Goal: Task Accomplishment & Management: Manage account settings

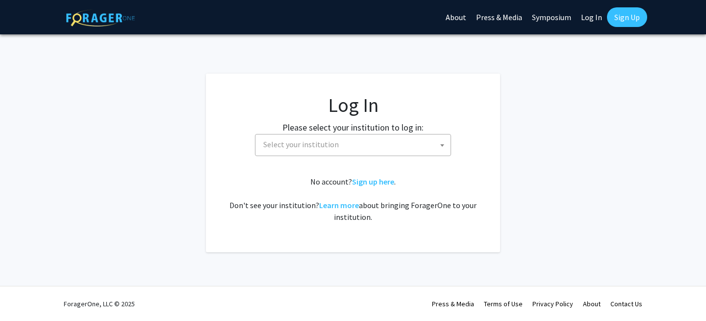
select select
click at [425, 151] on span "Select your institution" at bounding box center [354, 144] width 191 height 20
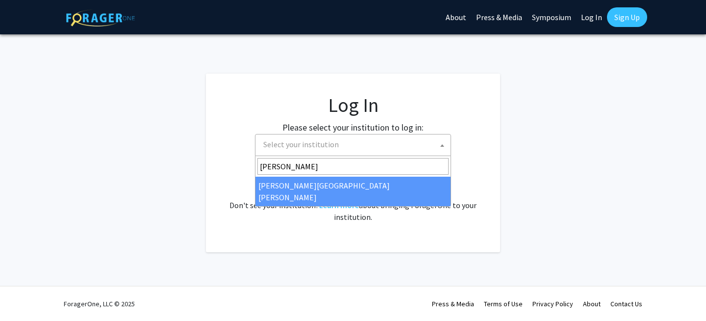
type input "[PERSON_NAME]"
select select "1"
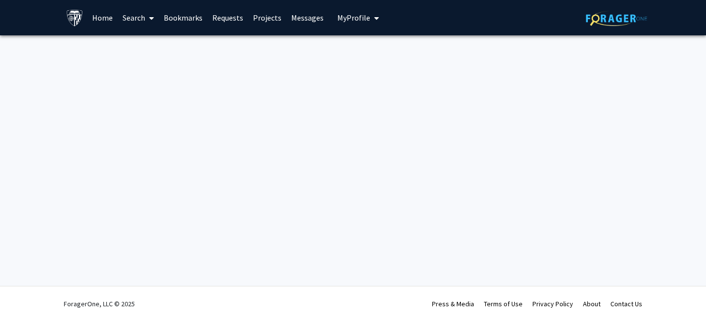
click at [370, 23] on span "My profile dropdown to access profile and logout" at bounding box center [374, 18] width 9 height 34
click at [126, 22] on link "Search" at bounding box center [138, 17] width 41 height 34
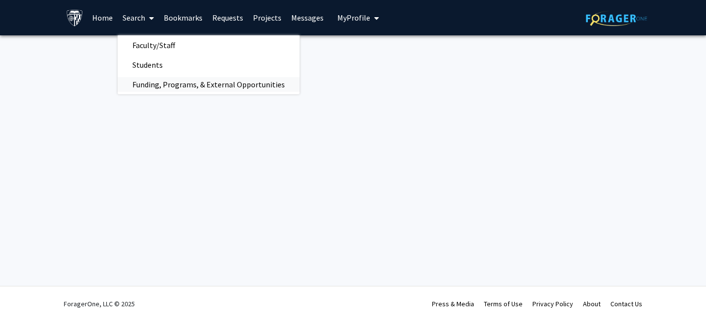
click at [191, 81] on span "Funding, Programs, & External Opportunities" at bounding box center [209, 85] width 182 height 20
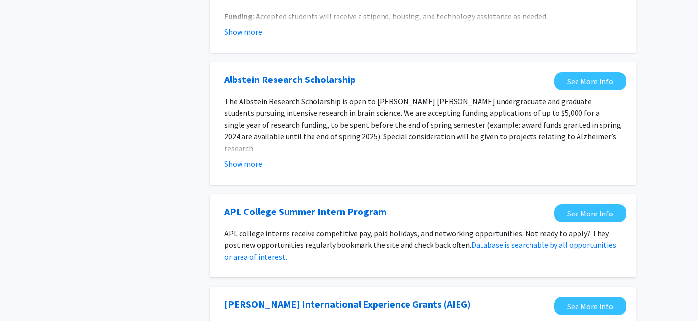
scroll to position [588, 0]
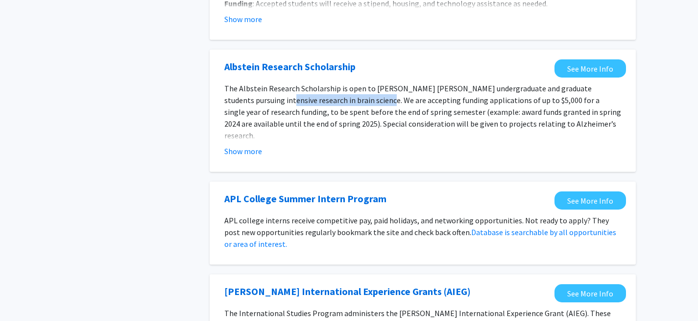
drag, startPoint x: 280, startPoint y: 102, endPoint x: 376, endPoint y: 97, distance: 95.7
click at [376, 97] on p "The Albstein Research Scholarship is open to Johns Hopkins undergraduate and gr…" at bounding box center [422, 111] width 397 height 59
click at [473, 108] on p "The Albstein Research Scholarship is open to Johns Hopkins undergraduate and gr…" at bounding box center [422, 111] width 397 height 59
click at [475, 107] on p "The Albstein Research Scholarship is open to Johns Hopkins undergraduate and gr…" at bounding box center [422, 111] width 397 height 59
drag, startPoint x: 242, startPoint y: 154, endPoint x: 234, endPoint y: 148, distance: 10.1
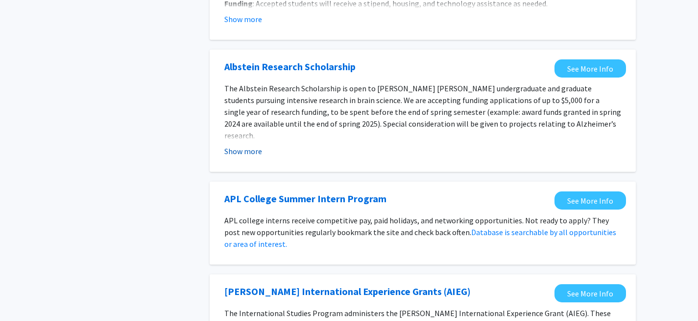
click at [234, 148] on button "Show more" at bounding box center [243, 151] width 38 height 12
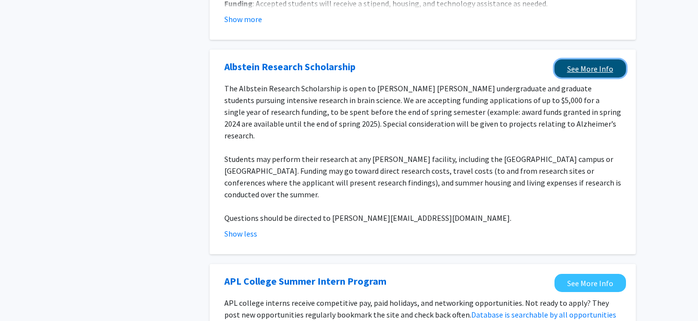
click at [598, 63] on link "See More Info" at bounding box center [591, 68] width 72 height 18
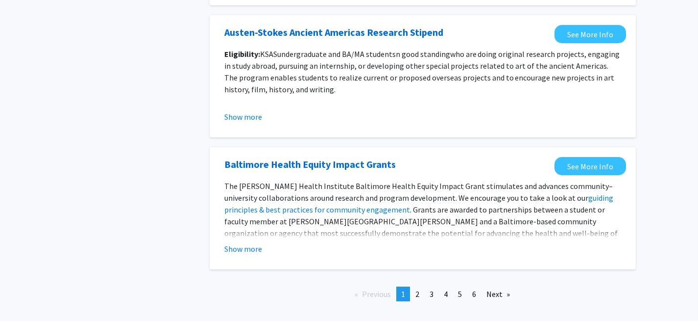
scroll to position [1209, 0]
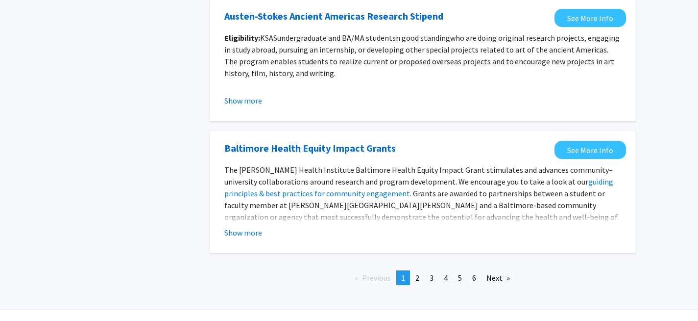
click at [499, 270] on link "Next page" at bounding box center [498, 277] width 33 height 15
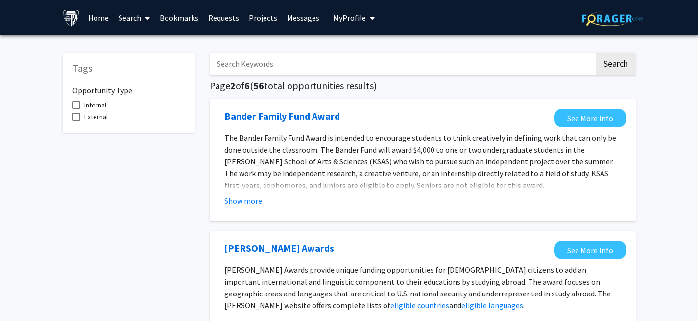
drag, startPoint x: 425, startPoint y: 62, endPoint x: 436, endPoint y: 27, distance: 36.4
click at [425, 61] on input "Search Keywords" at bounding box center [402, 63] width 385 height 23
click at [596, 52] on button "Search" at bounding box center [616, 63] width 40 height 23
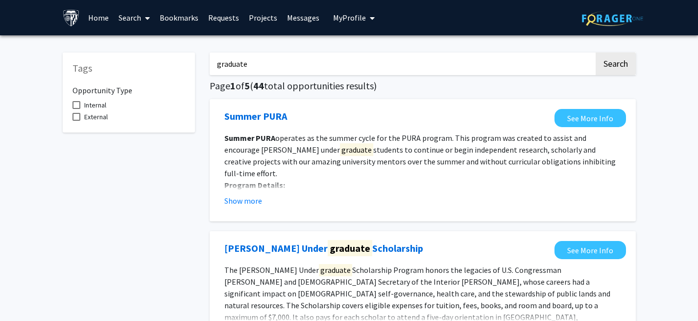
click at [273, 61] on input "graduate" at bounding box center [402, 63] width 385 height 23
click at [596, 52] on button "Search" at bounding box center [616, 63] width 40 height 23
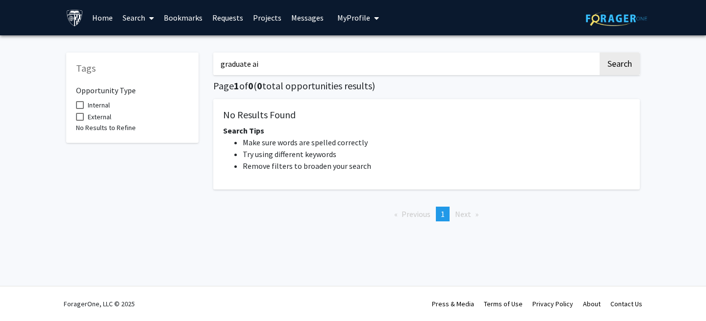
drag, startPoint x: 292, startPoint y: 68, endPoint x: 40, endPoint y: 36, distance: 253.9
click at [64, 52] on div "Tags Opportunity Type Internal External No Results to Refine graduate ai Search…" at bounding box center [353, 136] width 588 height 186
click at [599, 52] on button "Search" at bounding box center [619, 63] width 40 height 23
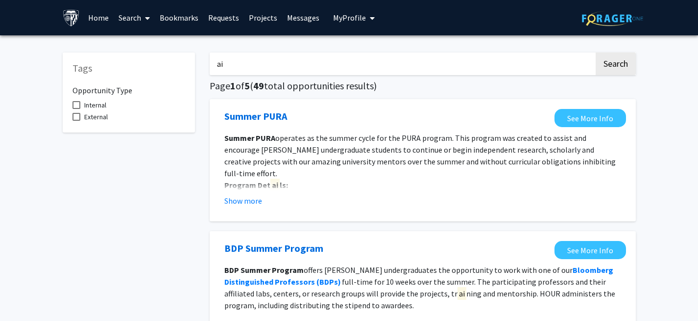
drag, startPoint x: 256, startPoint y: 65, endPoint x: 0, endPoint y: 24, distance: 259.6
click at [596, 52] on button "Search" at bounding box center [616, 63] width 40 height 23
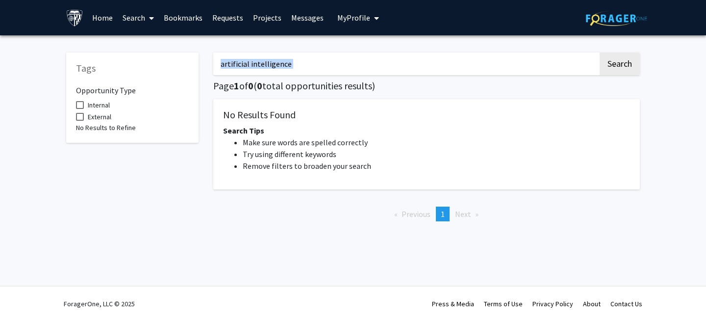
drag, startPoint x: 323, startPoint y: 75, endPoint x: 307, endPoint y: 67, distance: 17.1
click at [307, 68] on div "artificial intelligence Search Page 1 of 0 ( 0 total opportunities results) No …" at bounding box center [426, 136] width 441 height 186
drag, startPoint x: 309, startPoint y: 64, endPoint x: 91, endPoint y: 32, distance: 221.0
click at [91, 32] on div "Skip navigation Home Search Bookmarks Requests Projects Messages My Profile Leh…" at bounding box center [353, 160] width 706 height 321
click at [599, 52] on button "Search" at bounding box center [619, 63] width 40 height 23
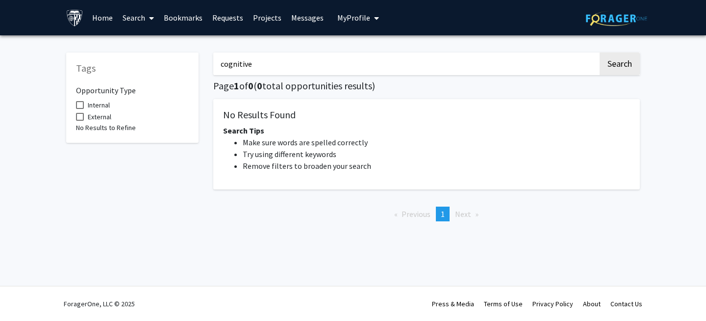
drag, startPoint x: 265, startPoint y: 61, endPoint x: 57, endPoint y: 50, distance: 208.1
click at [58, 50] on div "Tags Opportunity Type Internal External No Results to Refine cognitive Search P…" at bounding box center [353, 143] width 706 height 216
type input "g"
click at [599, 52] on button "Search" at bounding box center [619, 63] width 40 height 23
click at [313, 61] on input "cognitions" at bounding box center [405, 63] width 385 height 23
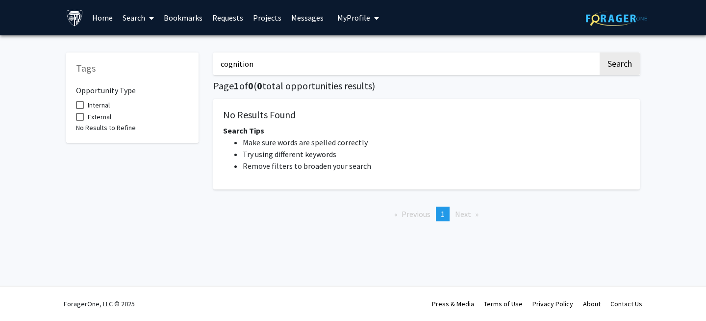
type input "cognition"
click at [599, 52] on button "Search" at bounding box center [619, 63] width 40 height 23
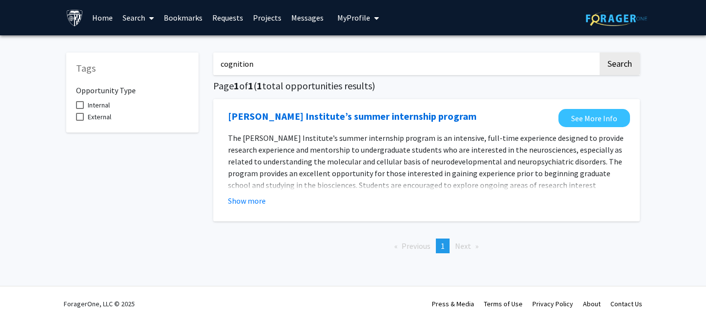
drag, startPoint x: 336, startPoint y: 64, endPoint x: 43, endPoint y: 14, distance: 296.9
click at [43, 14] on div "Skip navigation Home Search Bookmarks Requests Projects Messages My Profile Leh…" at bounding box center [353, 160] width 706 height 321
click at [599, 52] on button "Search" at bounding box center [619, 63] width 40 height 23
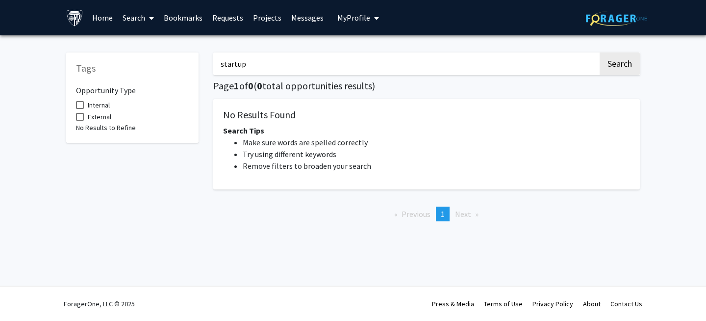
drag, startPoint x: 300, startPoint y: 56, endPoint x: 0, endPoint y: 33, distance: 300.9
click at [0, 33] on div "Skip navigation Home Search Bookmarks Requests Projects Messages My Profile Leh…" at bounding box center [353, 160] width 706 height 321
click at [232, 60] on input "startup" at bounding box center [405, 63] width 385 height 23
click at [229, 65] on input "startup" at bounding box center [405, 63] width 385 height 23
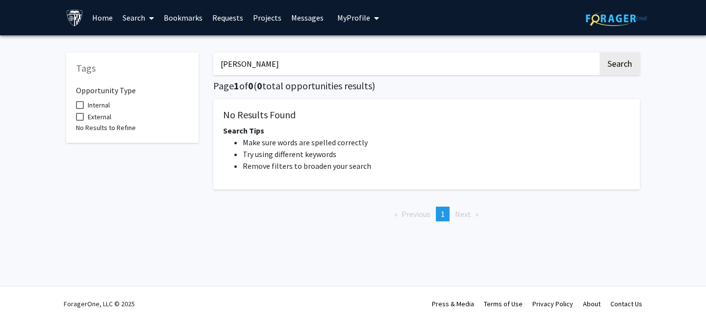
click at [599, 52] on button "Search" at bounding box center [619, 63] width 40 height 23
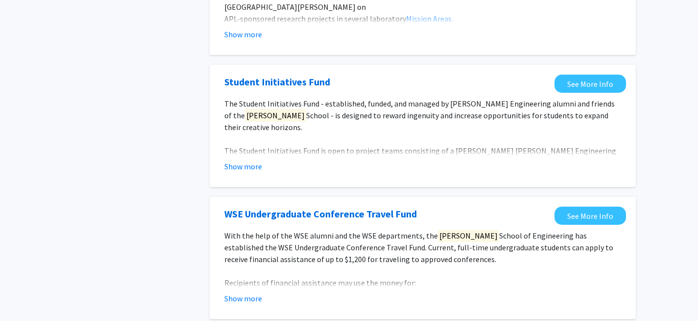
scroll to position [176, 0]
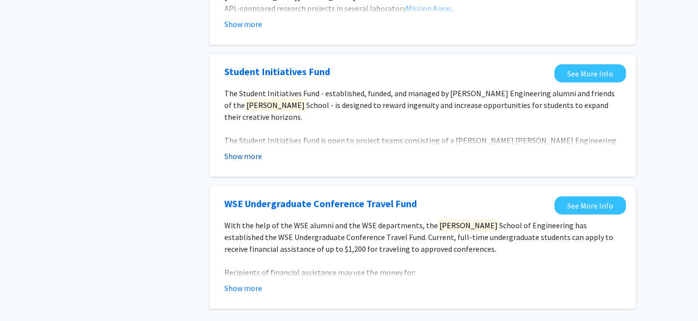
click at [238, 153] on button "Show more" at bounding box center [243, 156] width 38 height 12
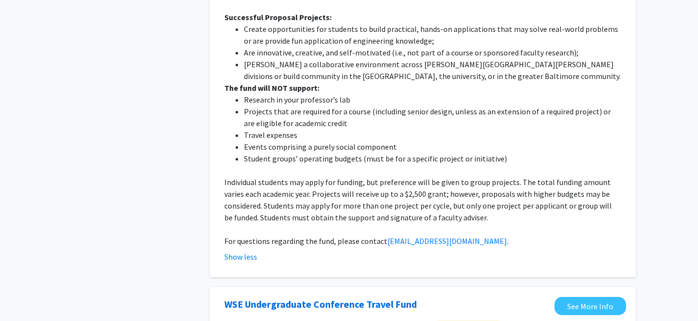
scroll to position [412, 0]
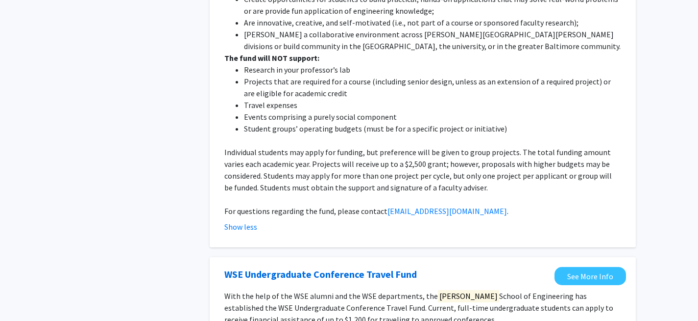
click at [302, 63] on p "The fund will NOT support:" at bounding box center [422, 58] width 397 height 12
click at [307, 70] on li "Research in your professor’s lab" at bounding box center [432, 70] width 377 height 12
click at [307, 71] on li "Research in your professor’s lab" at bounding box center [432, 70] width 377 height 12
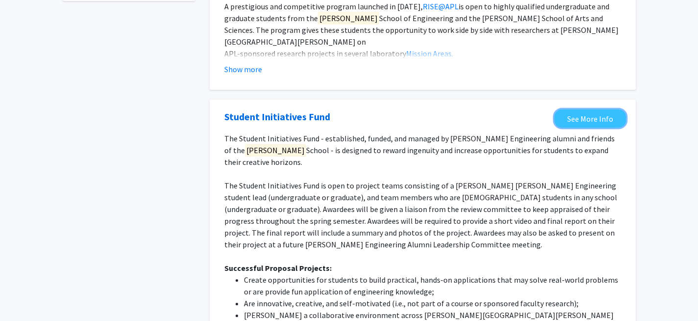
scroll to position [0, 0]
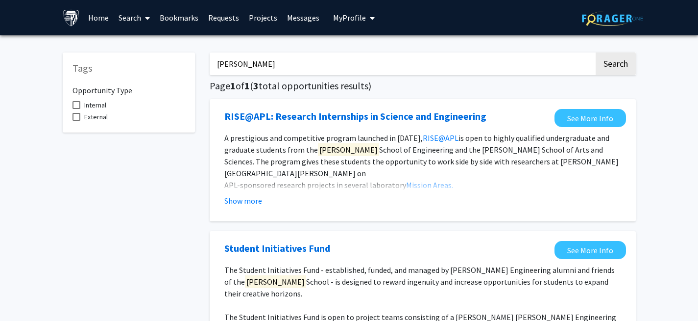
drag, startPoint x: 251, startPoint y: 62, endPoint x: 0, endPoint y: 28, distance: 253.7
type input "technology"
click at [596, 52] on button "Search" at bounding box center [616, 63] width 40 height 23
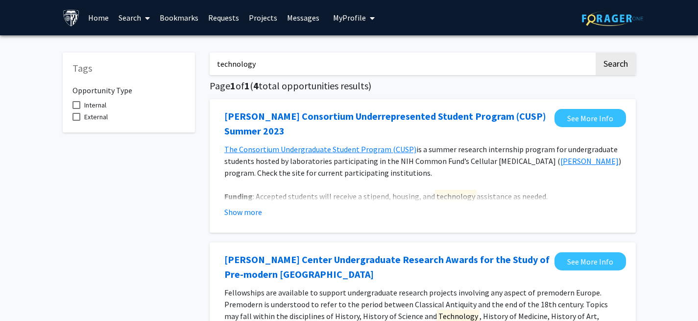
click at [232, 16] on link "Requests" at bounding box center [223, 17] width 41 height 34
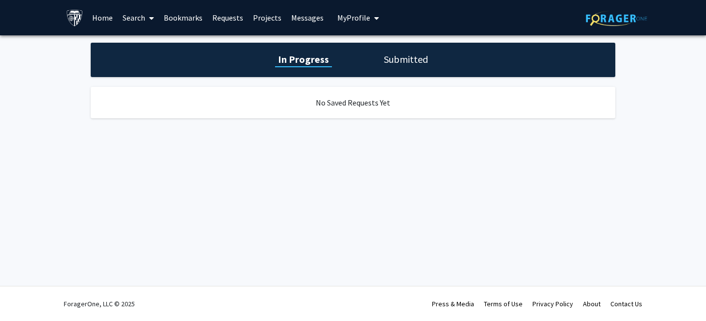
click at [267, 27] on link "Projects" at bounding box center [267, 17] width 38 height 34
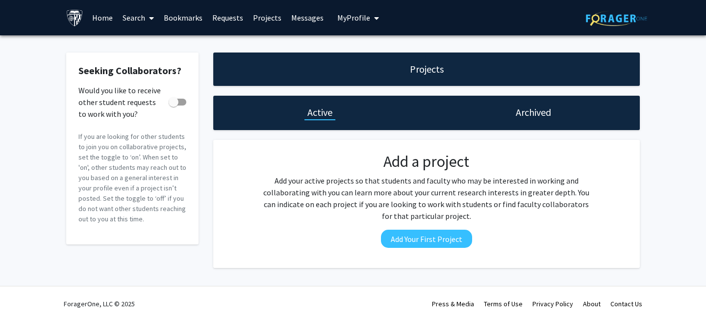
click at [384, 19] on div "Skip navigation Home Search Bookmarks Requests Projects Messages My Profile Leh…" at bounding box center [353, 17] width 588 height 35
click at [370, 17] on span "My profile dropdown to access profile and logout" at bounding box center [374, 18] width 9 height 34
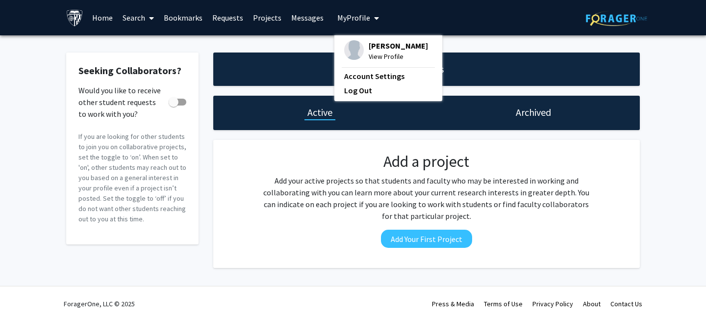
click at [397, 46] on span "Lehel Kovach" at bounding box center [398, 45] width 59 height 11
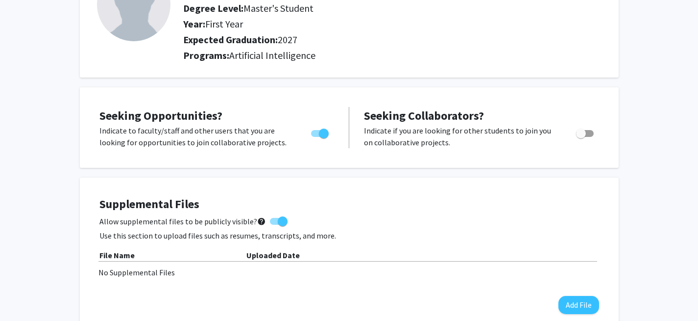
scroll to position [118, 0]
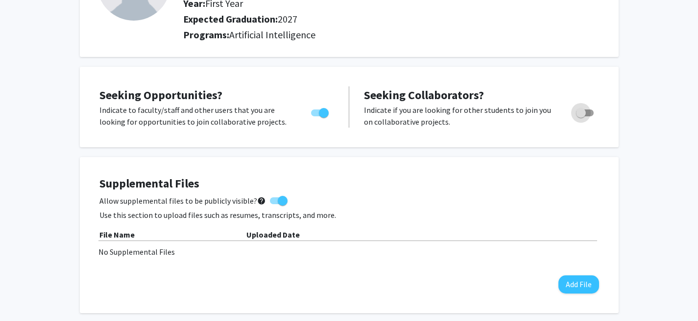
click at [587, 112] on span "Toggle" at bounding box center [585, 112] width 18 height 7
click at [581, 116] on input "Would you like to receive other student requests to work with you?" at bounding box center [581, 116] width 0 height 0
checkbox input "true"
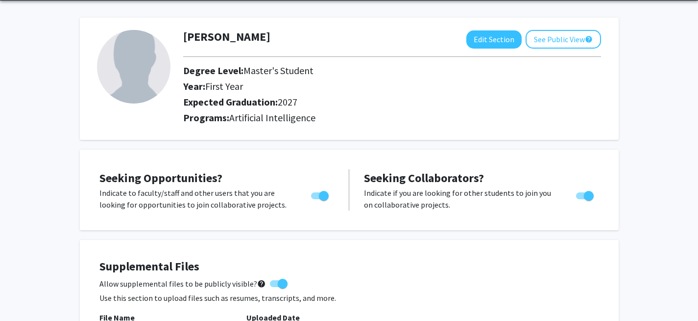
scroll to position [0, 0]
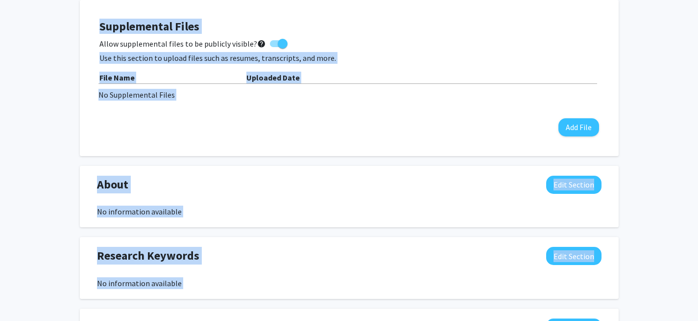
drag, startPoint x: 78, startPoint y: 61, endPoint x: 642, endPoint y: 0, distance: 566.9
click at [689, 273] on div "Lehel Kovach Edit Section See Public View help Degree Level: Master's Student Y…" at bounding box center [349, 188] width 698 height 855
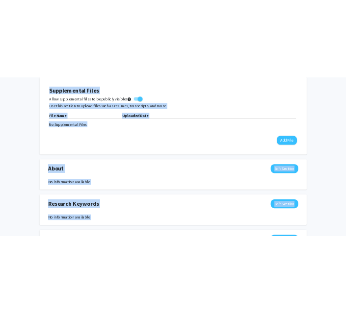
scroll to position [291, 0]
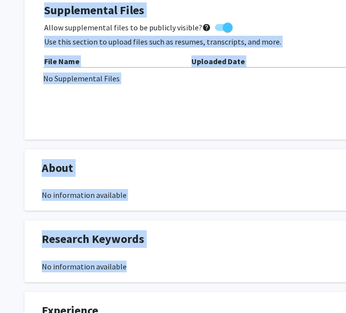
click at [207, 103] on div "Supplemental Files Allow supplemental files to be publicly visible? help Use th…" at bounding box center [294, 61] width 500 height 117
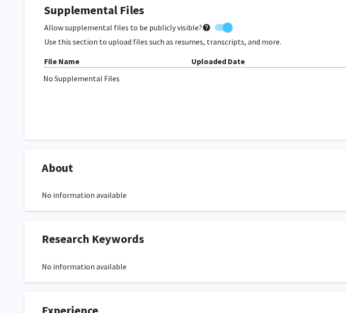
click at [192, 101] on div "Supplemental Files Allow supplemental files to be publicly visible? help Use th…" at bounding box center [294, 61] width 500 height 117
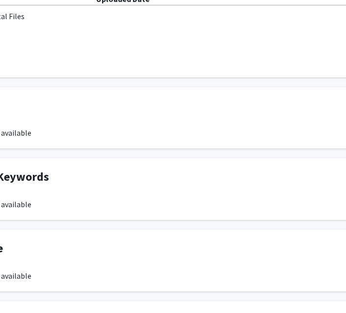
scroll to position [353, 243]
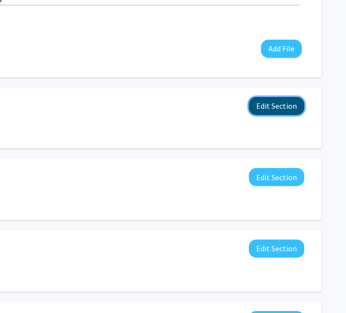
click at [279, 108] on button "Edit Section" at bounding box center [276, 106] width 55 height 18
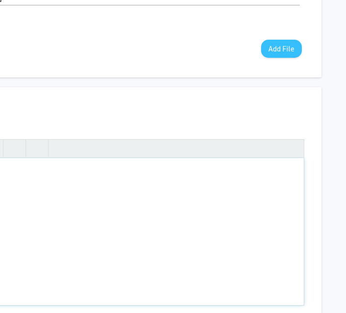
drag, startPoint x: 27, startPoint y: 200, endPoint x: 35, endPoint y: 194, distance: 9.4
click at [32, 197] on div "Note to users with screen readers: Please deactivate our accessibility plugin f…" at bounding box center [52, 231] width 504 height 147
paste div "Note to users with screen readers: Please deactivate our accessibility plugin f…"
type textarea "<p>I am a graduate student at Johns Hopkins with a background in cognitive scie…"
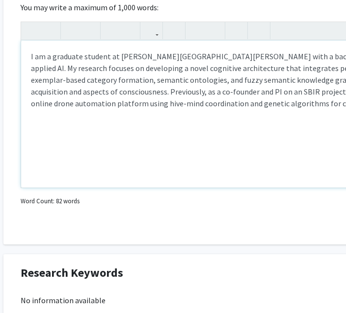
scroll to position [471, 243]
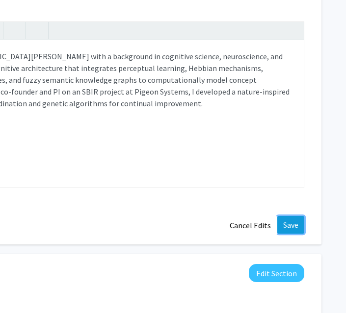
click at [292, 225] on button "Save" at bounding box center [290, 225] width 27 height 18
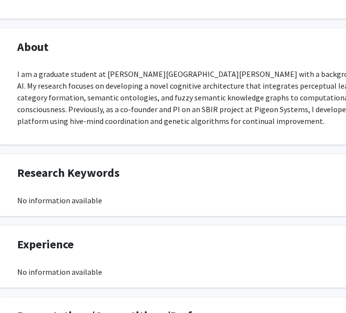
scroll to position [412, 243]
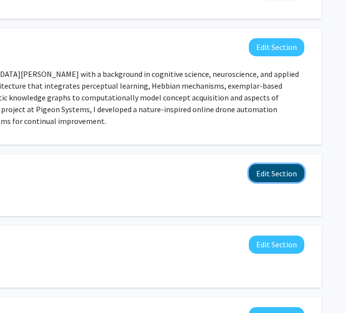
click at [295, 170] on button "Edit Section" at bounding box center [276, 173] width 55 height 18
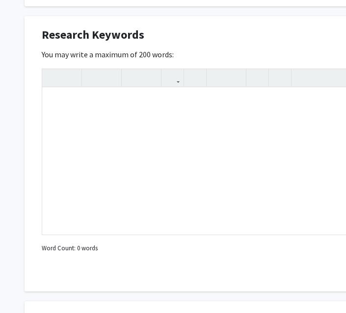
scroll to position [529, 0]
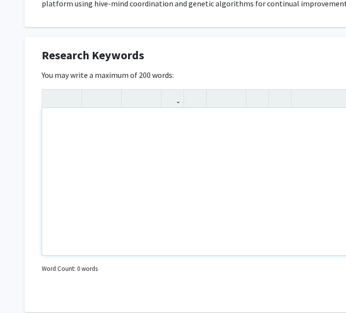
click at [105, 138] on div "Note to users with screen readers: Please deactivate our accessibility plugin f…" at bounding box center [294, 181] width 504 height 147
paste div "Note to users with screen readers: Please deactivate our accessibility plugin f…"
type textarea "<p>ognitive architecture</p><br><p>Perceptual learning</p><br><p>Neural network…"
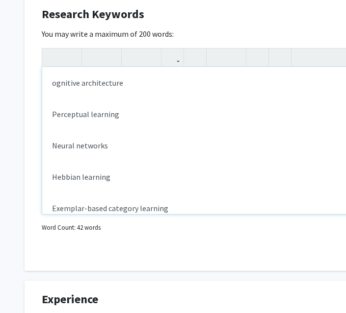
scroll to position [647, 0]
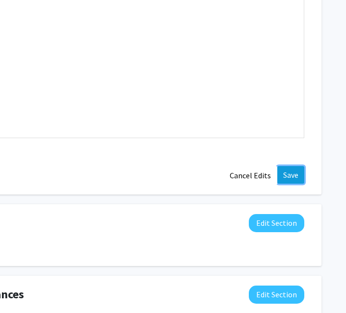
click at [294, 173] on button "Save" at bounding box center [290, 175] width 27 height 18
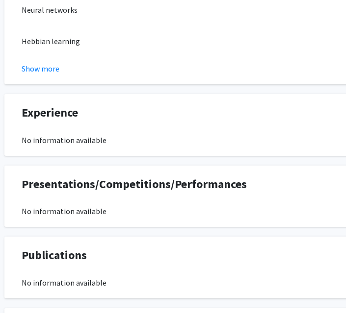
scroll to position [665, 243]
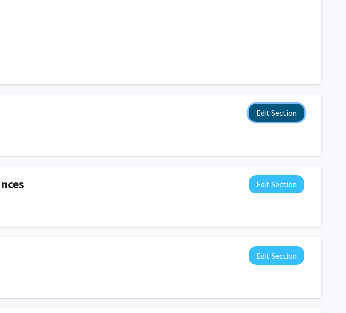
click at [287, 113] on button "Edit Section" at bounding box center [276, 113] width 55 height 18
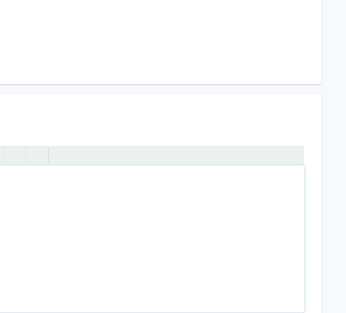
drag, startPoint x: 121, startPoint y: 204, endPoint x: 143, endPoint y: 220, distance: 27.2
click at [121, 204] on div "Note to users with screen readers: Please deactivate our accessibility plugin f…" at bounding box center [52, 239] width 504 height 147
paste div "Note to users with screen readers: Please deactivate our accessibility plugin f…"
type textarea "<p>Independent Research Projects – Johns Hopkins / Personal Initiatives</p><p>2…"
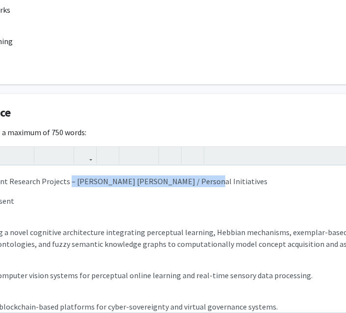
scroll to position [665, 121]
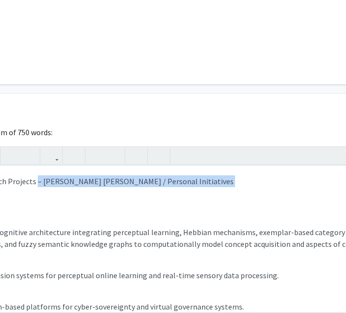
drag, startPoint x: 156, startPoint y: 182, endPoint x: 210, endPoint y: 197, distance: 56.4
click at [205, 198] on div "Independent Research Projects – Johns Hopkins / Personal Initiatives 2025 – Pre…" at bounding box center [173, 239] width 504 height 147
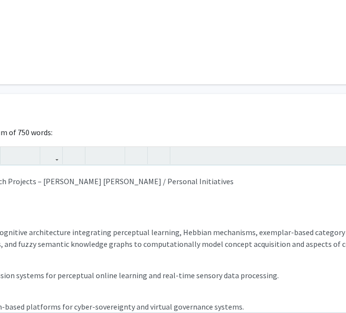
type textarea "<p>Independent Research Projects&nbsp;<br></p><br><p>Developing a novel cogniti…"
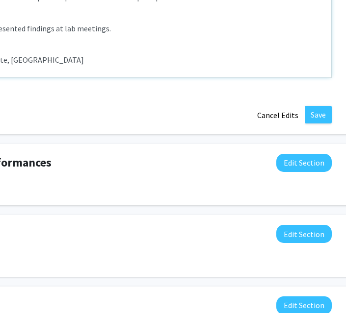
scroll to position [900, 243]
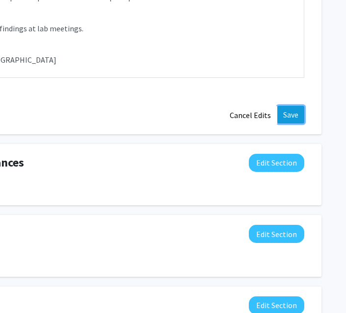
click at [291, 115] on button "Save" at bounding box center [290, 115] width 27 height 18
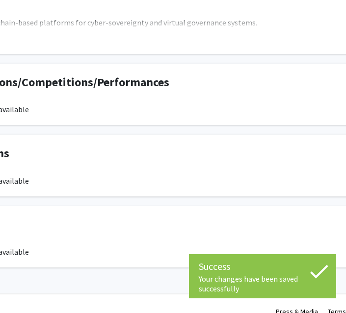
scroll to position [889, 0]
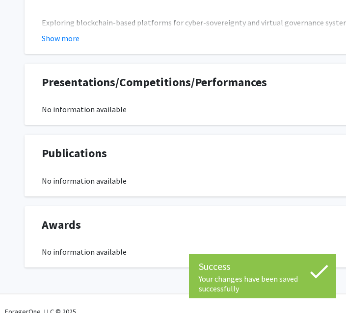
drag, startPoint x: 242, startPoint y: 75, endPoint x: 265, endPoint y: 76, distance: 23.1
click at [265, 76] on div "Presentations/Competitions/Performances Edit Section" at bounding box center [294, 85] width 520 height 23
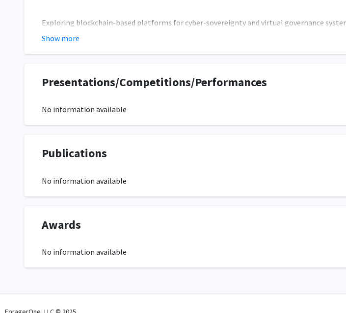
click at [244, 88] on span "Presentations/Competitions/Performances" at bounding box center [154, 83] width 225 height 18
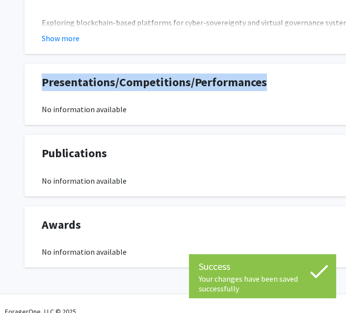
click at [244, 88] on span "Presentations/Competitions/Performances" at bounding box center [154, 83] width 225 height 18
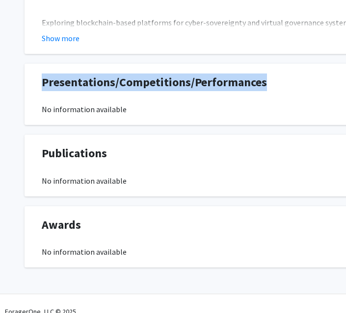
copy span "Presentations/Competitions/Performances"
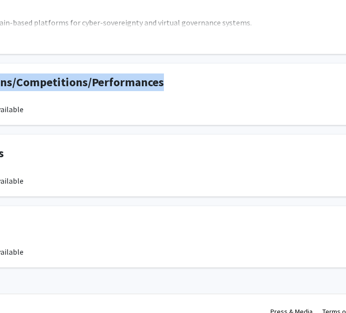
scroll to position [889, 243]
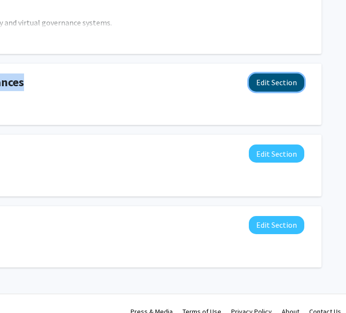
click at [284, 78] on button "Edit Section" at bounding box center [276, 83] width 55 height 18
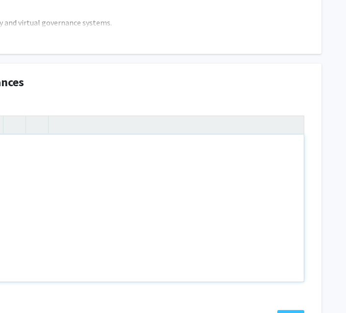
click at [40, 175] on div "Note to users with screen readers: Please deactivate our accessibility plugin f…" at bounding box center [52, 208] width 504 height 147
paste div "Note to users with screen readers: Please deactivate our accessibility plugin f…"
type textarea "<p>3rd Place, El Camino College Anthropology Research Symposium (2009) — Resear…"
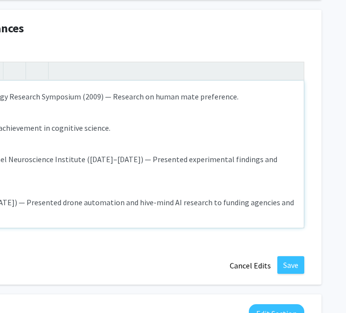
scroll to position [947, 243]
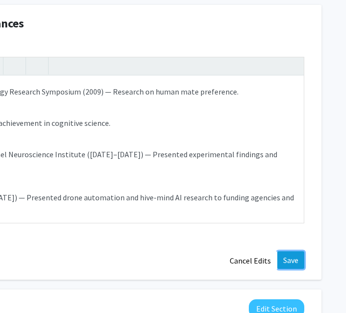
click at [295, 260] on button "Save" at bounding box center [290, 260] width 27 height 18
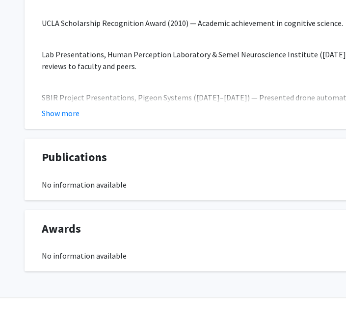
scroll to position [1026, 0]
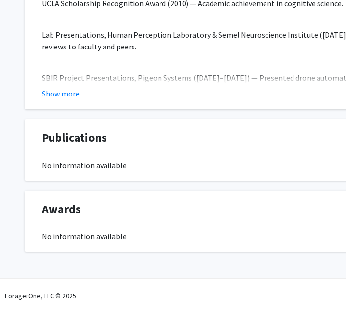
drag, startPoint x: 155, startPoint y: 309, endPoint x: 228, endPoint y: 307, distance: 73.1
click at [244, 310] on div "ForagerOne, LLC © 2025 Press & Media Terms of Use Privacy Policy About Contact …" at bounding box center [294, 296] width 588 height 34
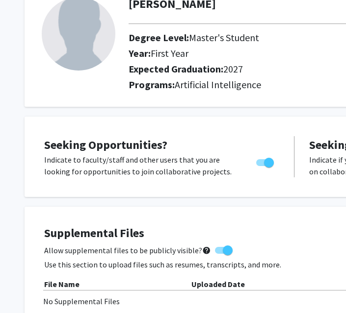
scroll to position [176, 0]
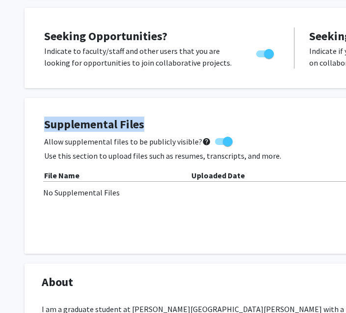
drag, startPoint x: 151, startPoint y: 131, endPoint x: 18, endPoint y: 95, distance: 138.6
copy h4 "Supplemental Files"
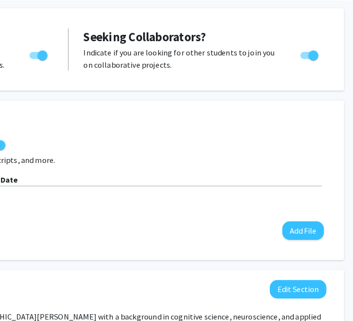
scroll to position [176, 222]
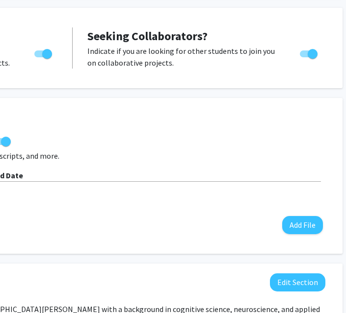
click at [209, 142] on div "Allow supplemental files to be publicly visible? help" at bounding box center [73, 142] width 500 height 12
click at [162, 107] on div "Supplemental Files Allow supplemental files to be publicly visible? help Use th…" at bounding box center [72, 176] width 539 height 156
click at [120, 168] on div "Supplemental Files Allow supplemental files to be publicly visible? help Use th…" at bounding box center [73, 176] width 500 height 117
click at [313, 225] on button "Add File" at bounding box center [302, 225] width 41 height 18
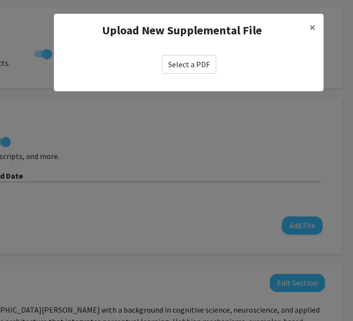
click at [171, 68] on label "Select a PDF" at bounding box center [189, 64] width 54 height 19
click at [0, 0] on input "Select a PDF" at bounding box center [0, 0] width 0 height 0
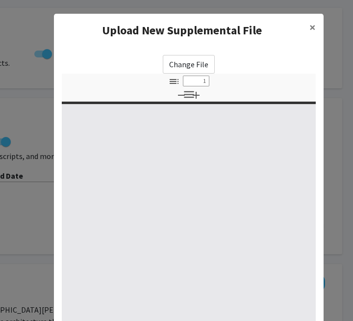
scroll to position [144, 0]
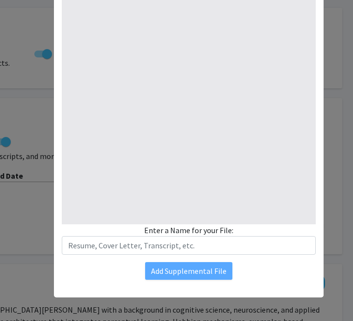
type input "1"
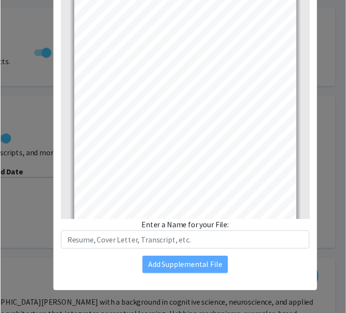
scroll to position [2, 0]
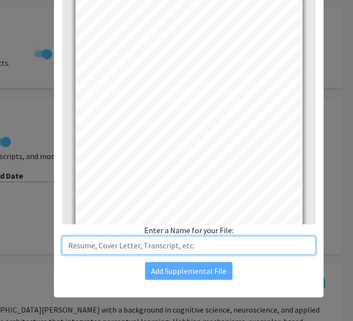
click at [116, 246] on input "text" at bounding box center [189, 245] width 254 height 19
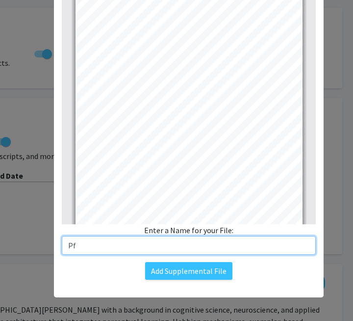
type input "P"
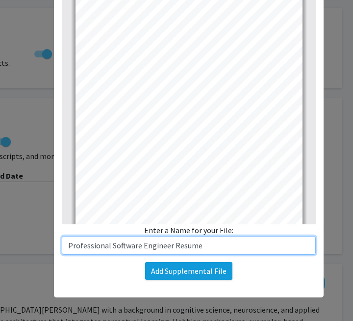
type input "Professional Software Engineer Resume"
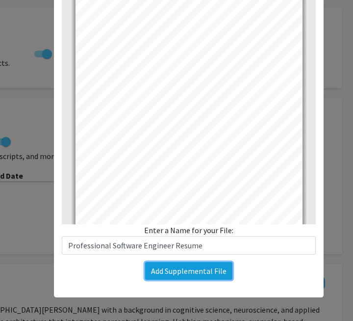
click at [192, 275] on button "Add Supplemental File" at bounding box center [188, 271] width 87 height 18
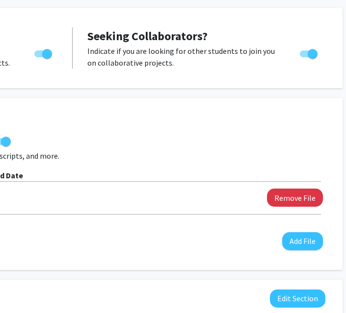
click at [200, 149] on div "Supplemental Files Allow supplemental files to be publicly visible? help Use th…" at bounding box center [73, 184] width 500 height 133
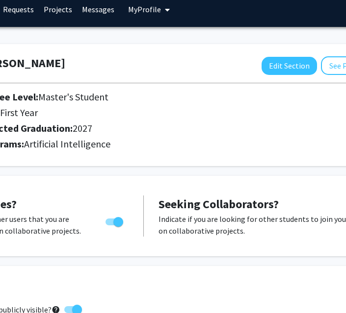
scroll to position [8, 243]
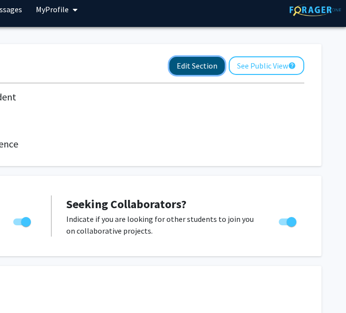
click at [183, 69] on button "Edit Section" at bounding box center [196, 66] width 55 height 18
select select "first_year"
select select "2027"
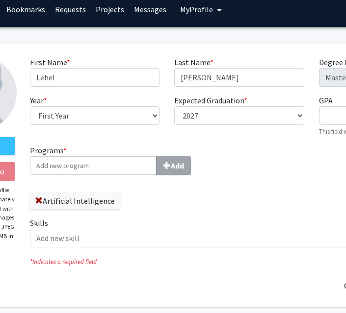
scroll to position [8, 110]
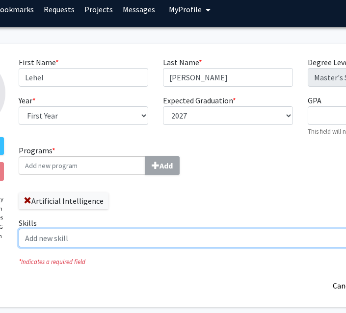
click at [127, 242] on input "Skills Add" at bounding box center [211, 238] width 384 height 19
type input "python"
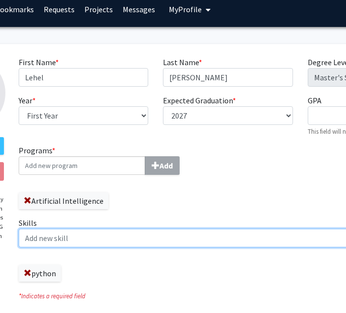
click at [49, 245] on input "Skills Add" at bounding box center [211, 238] width 384 height 19
type input "AWS"
type input "Databases"
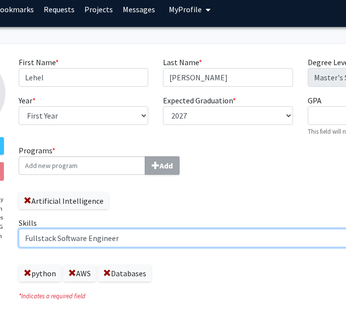
type input "Fullstack Software Engineer"
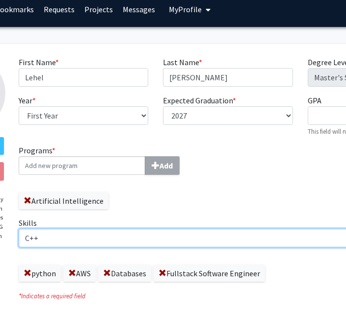
type input "C++"
type input "Javascript"
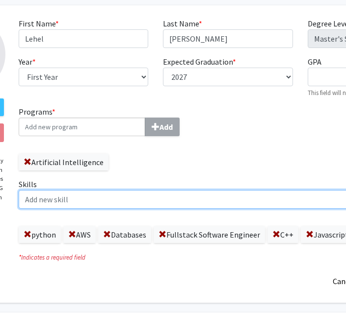
scroll to position [67, 110]
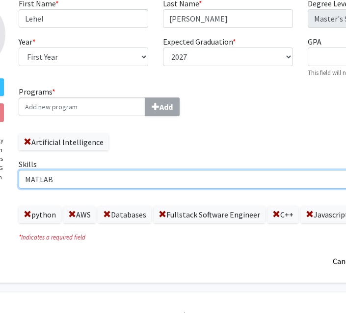
type input "MATLAB"
type input "R"
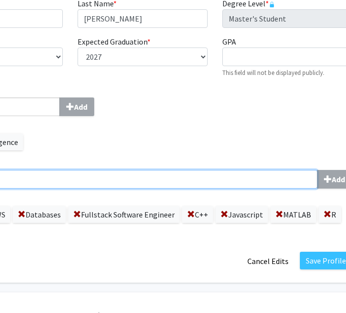
scroll to position [67, 243]
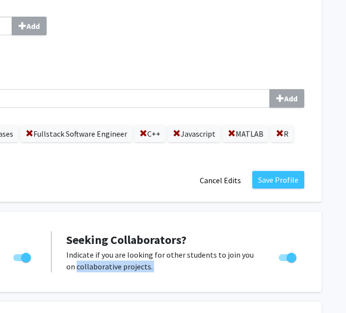
drag, startPoint x: 263, startPoint y: 313, endPoint x: 210, endPoint y: 306, distance: 52.9
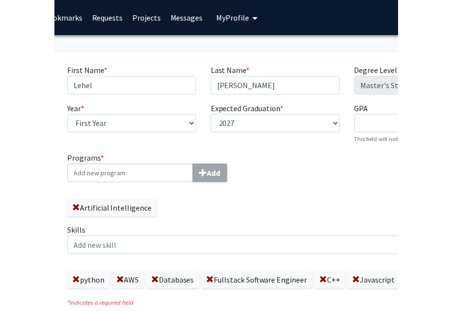
scroll to position [0, 0]
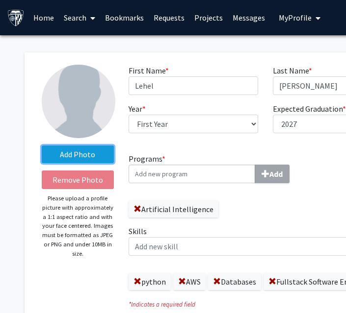
click at [88, 158] on label "Add Photo" at bounding box center [78, 155] width 72 height 18
click at [0, 0] on input "Add Photo" at bounding box center [0, 0] width 0 height 0
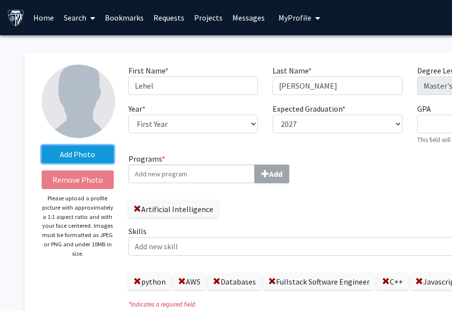
click at [95, 162] on label "Add Photo" at bounding box center [78, 155] width 72 height 18
click at [0, 0] on input "Add Photo" at bounding box center [0, 0] width 0 height 0
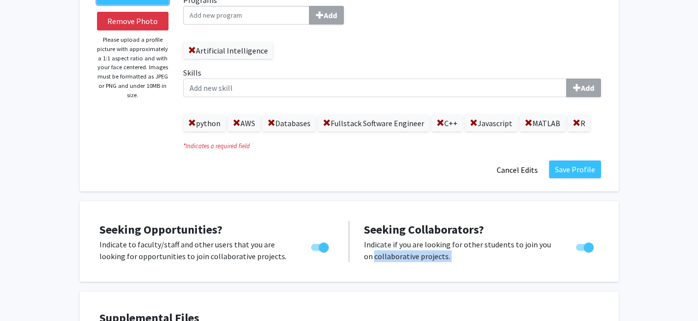
scroll to position [176, 0]
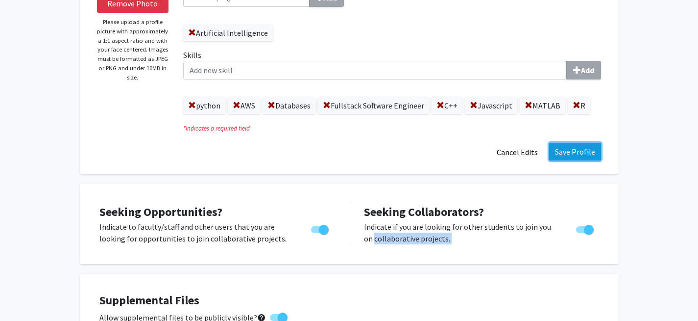
click at [590, 146] on button "Save Profile" at bounding box center [575, 152] width 52 height 18
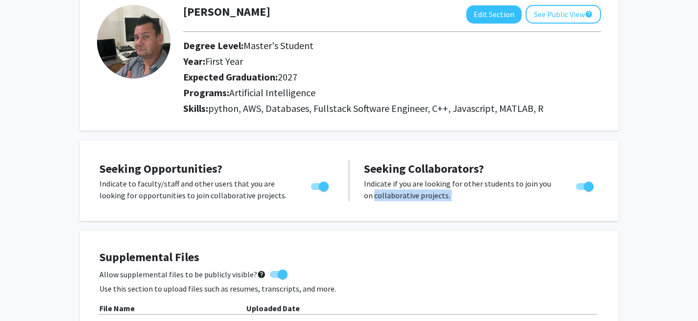
scroll to position [0, 0]
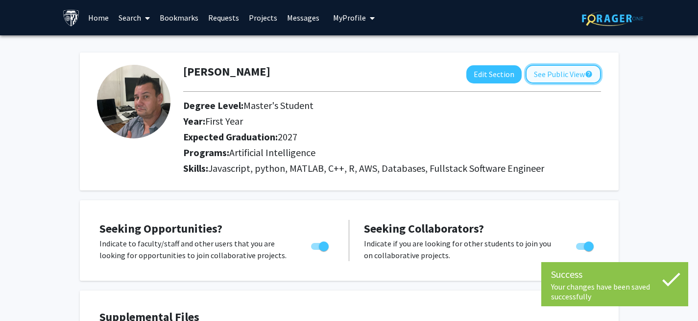
click at [561, 72] on button "See Public View help" at bounding box center [563, 74] width 75 height 19
